Goal: Task Accomplishment & Management: Manage account settings

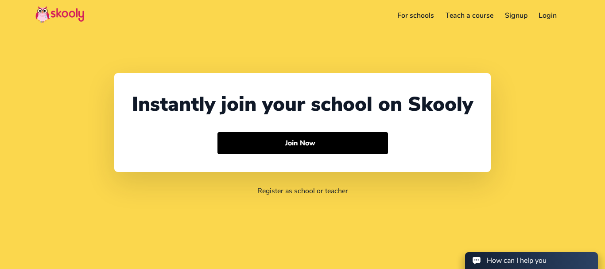
select select "1"
select select "[GEOGRAPHIC_DATA]"
select select "America/New_York"
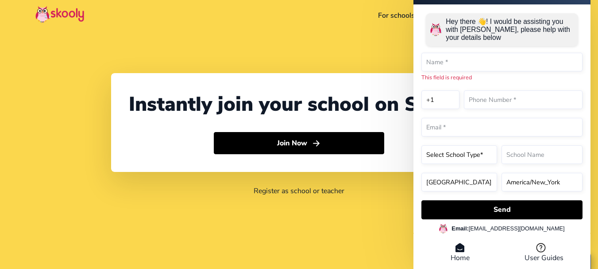
click at [579, 5] on div "How can I help you Hey there 👋! I would be assisting you with Skooly, please he…" at bounding box center [502, 126] width 177 height 291
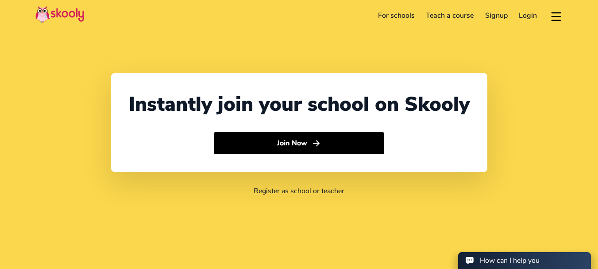
click at [528, 14] on link "Login" at bounding box center [529, 15] width 30 height 14
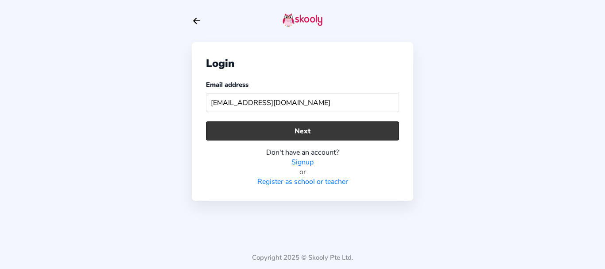
type input "[EMAIL_ADDRESS][DOMAIN_NAME]"
click at [260, 132] on button "Next" at bounding box center [302, 130] width 193 height 19
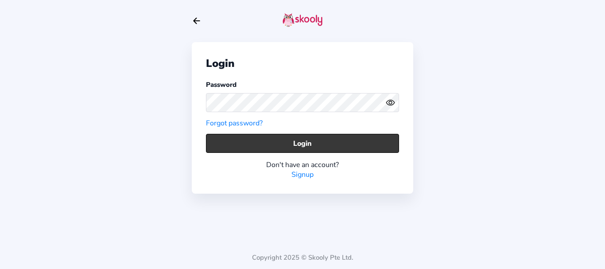
click at [215, 144] on button "Login" at bounding box center [302, 143] width 193 height 19
click at [216, 144] on button "Login" at bounding box center [302, 143] width 193 height 19
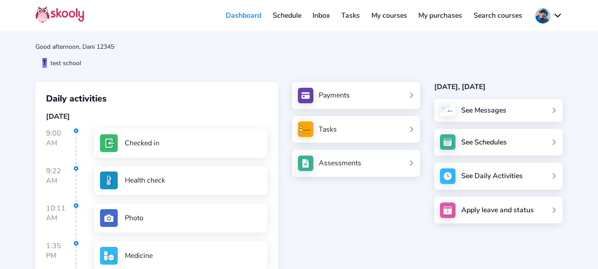
click at [447, 13] on link "My purchases" at bounding box center [440, 15] width 55 height 14
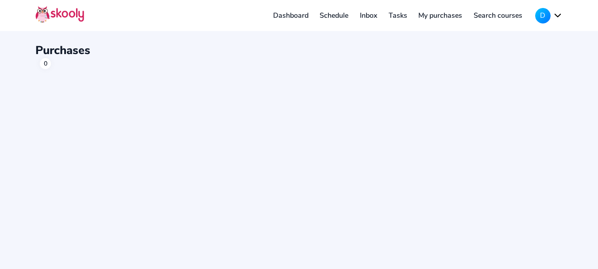
click at [285, 16] on link "Dashboard" at bounding box center [290, 15] width 47 height 14
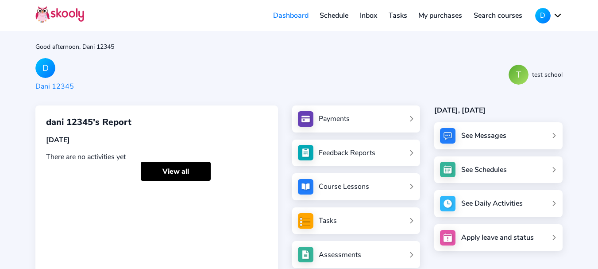
click at [365, 15] on link "Inbox" at bounding box center [368, 15] width 29 height 14
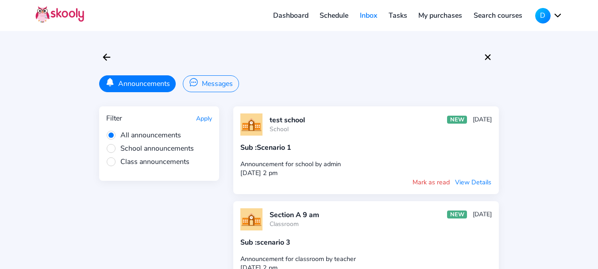
click at [467, 181] on button "View Details" at bounding box center [473, 182] width 37 height 10
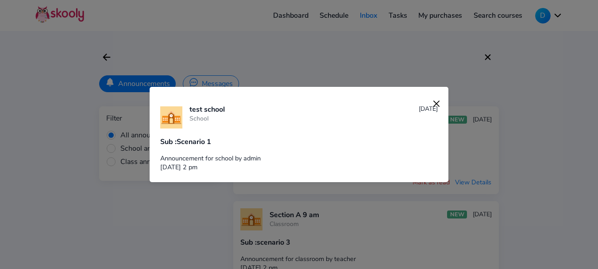
click at [430, 102] on img at bounding box center [436, 103] width 12 height 12
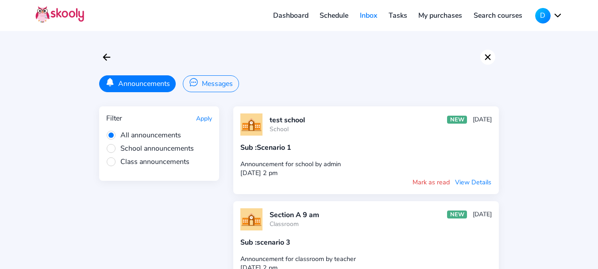
click at [487, 58] on icon "close" at bounding box center [488, 57] width 6 height 6
